Goal: Information Seeking & Learning: Learn about a topic

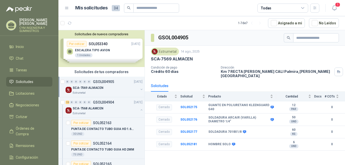
click at [21, 78] on link "Solicitudes" at bounding box center [29, 82] width 46 height 10
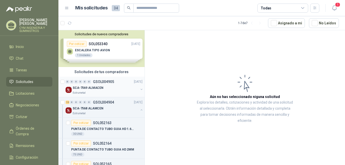
click at [93, 86] on p "SCA-7569 ALMACEN" at bounding box center [88, 88] width 31 height 5
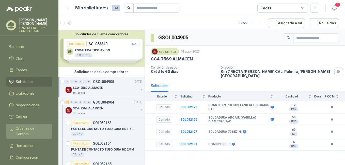
click at [37, 128] on span "Órdenes de Compra" at bounding box center [32, 131] width 32 height 11
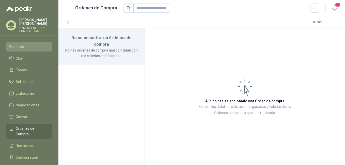
click at [20, 45] on span "Inicio" at bounding box center [20, 47] width 8 height 6
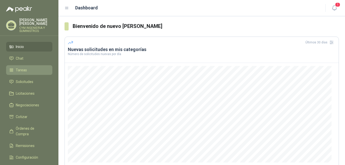
click at [20, 71] on span "Tareas" at bounding box center [21, 70] width 11 height 6
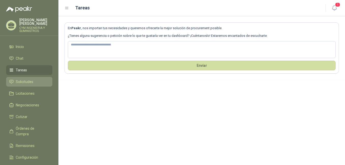
click at [25, 82] on span "Solicitudes" at bounding box center [25, 82] width 18 height 6
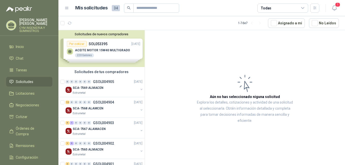
click at [98, 49] on div "Solicitudes de nuevos compradores Por cotizar SOL053395 [DATE] ACEITE MOTOR 15W…" at bounding box center [101, 48] width 86 height 37
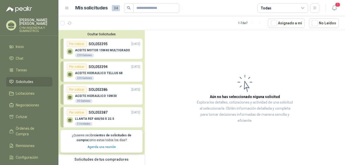
drag, startPoint x: 101, startPoint y: 93, endPoint x: 128, endPoint y: 93, distance: 27.2
click at [101, 93] on div "ACEITE HIDRAULICO 10W30 30 Galones" at bounding box center [103, 98] width 73 height 11
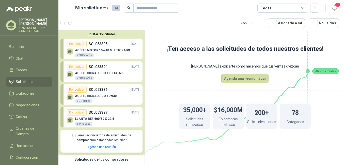
click at [78, 89] on div "Por cotizar" at bounding box center [77, 90] width 20 height 6
click at [97, 116] on div "Por cotizar SOL053387 [DATE]" at bounding box center [103, 112] width 73 height 6
click at [99, 49] on p "ACEITE MOTOR 15W40 MULTIGRADO" at bounding box center [102, 51] width 55 height 4
click at [333, 8] on icon "button" at bounding box center [334, 8] width 6 height 6
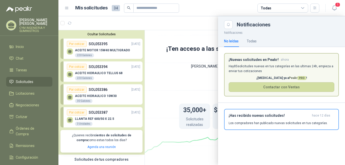
click at [175, 75] on div at bounding box center [201, 90] width 287 height 149
